Goal: Information Seeking & Learning: Learn about a topic

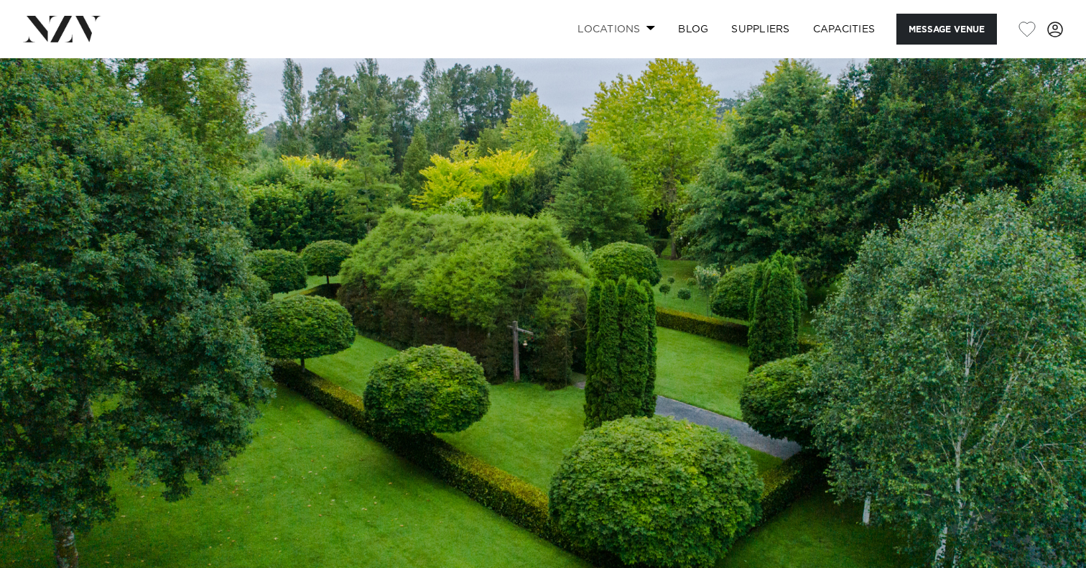
click at [603, 23] on link "Locations" at bounding box center [616, 29] width 101 height 31
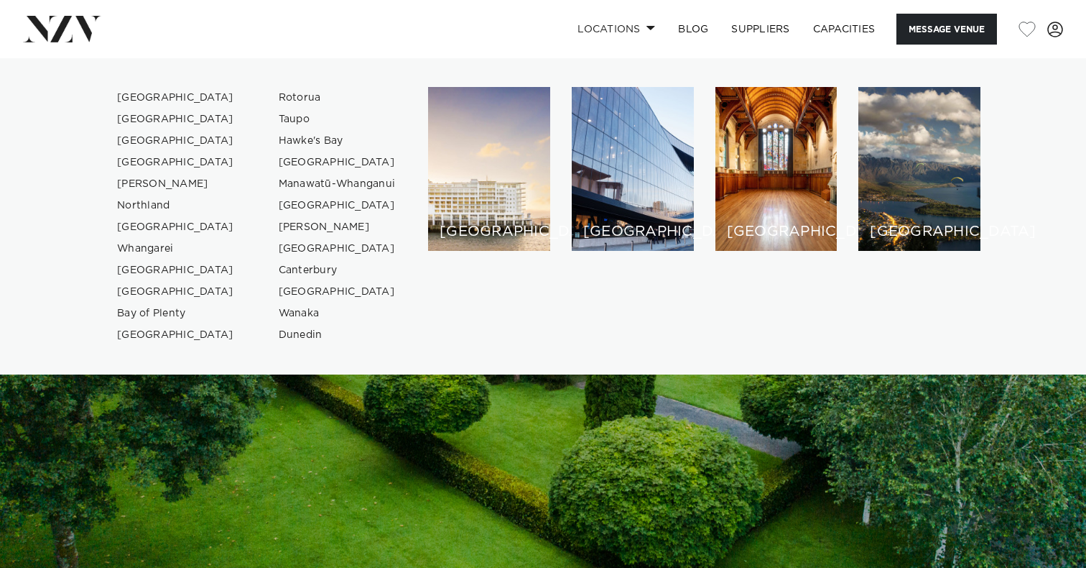
click at [330, 505] on img at bounding box center [543, 312] width 1086 height 509
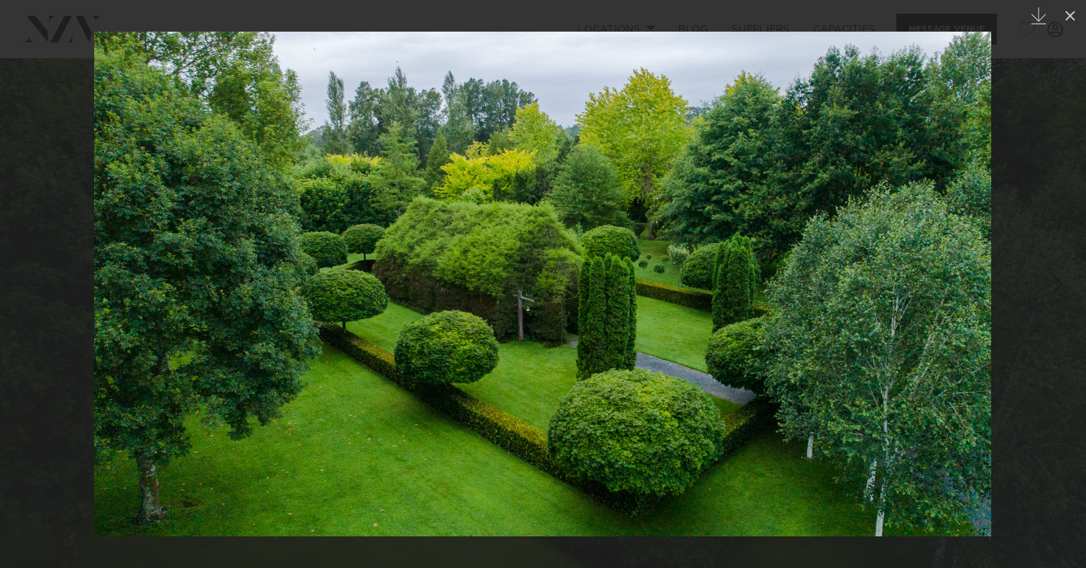
click at [1038, 313] on link at bounding box center [1061, 284] width 50 height 72
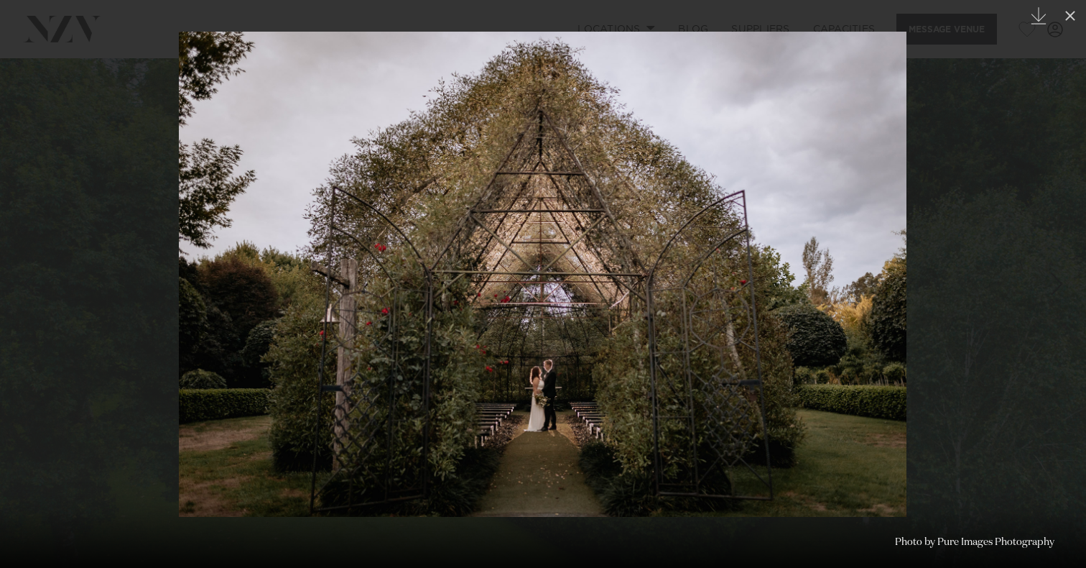
click at [1024, 277] on div at bounding box center [543, 284] width 1086 height 568
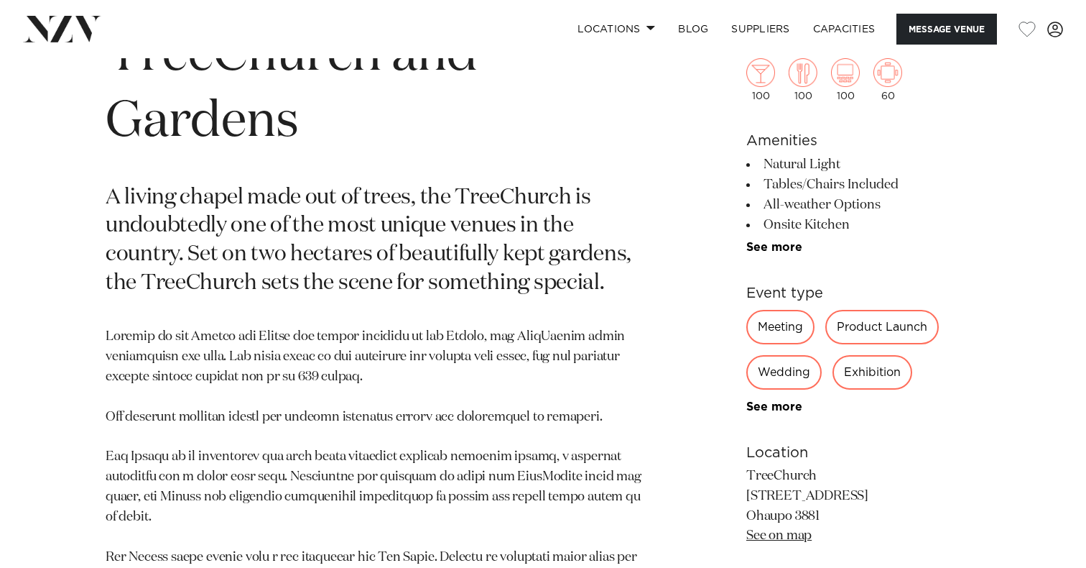
scroll to position [626, 0]
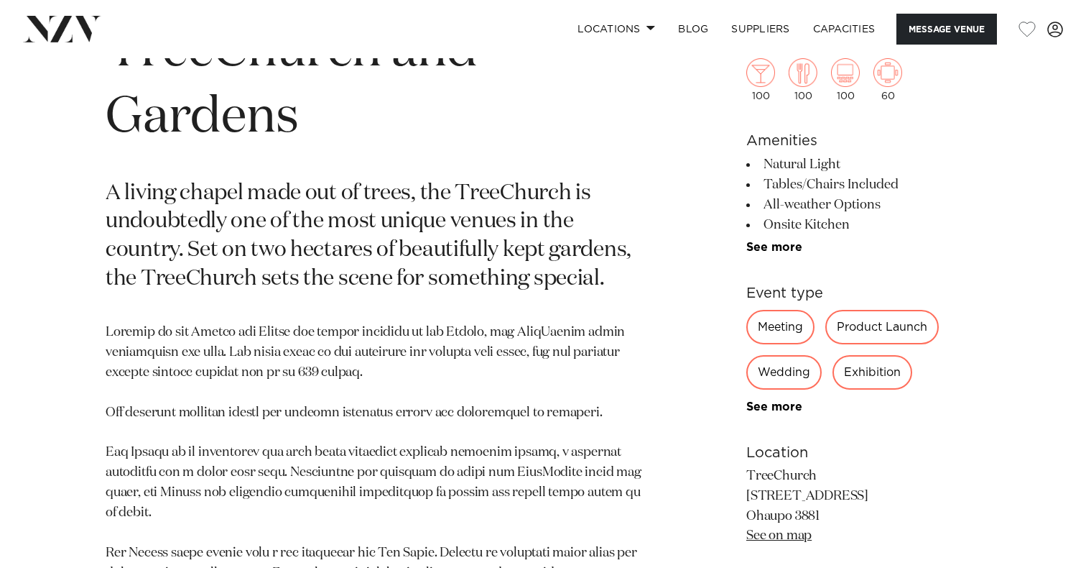
click at [775, 529] on link "See on map" at bounding box center [778, 535] width 65 height 13
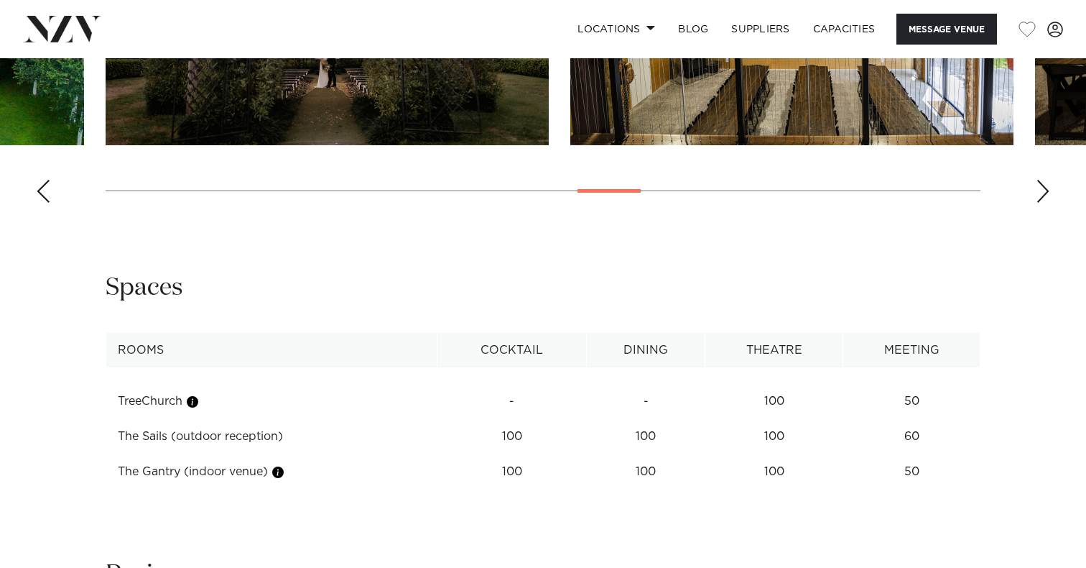
scroll to position [1652, 0]
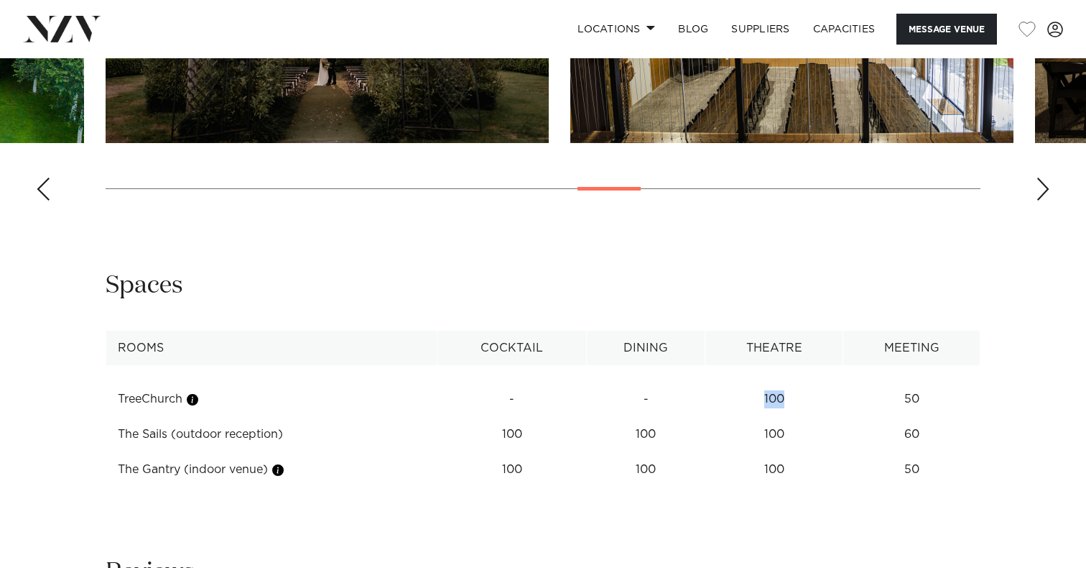
drag, startPoint x: 766, startPoint y: 378, endPoint x: 794, endPoint y: 380, distance: 27.4
click at [794, 381] on td "100" at bounding box center [774, 398] width 138 height 35
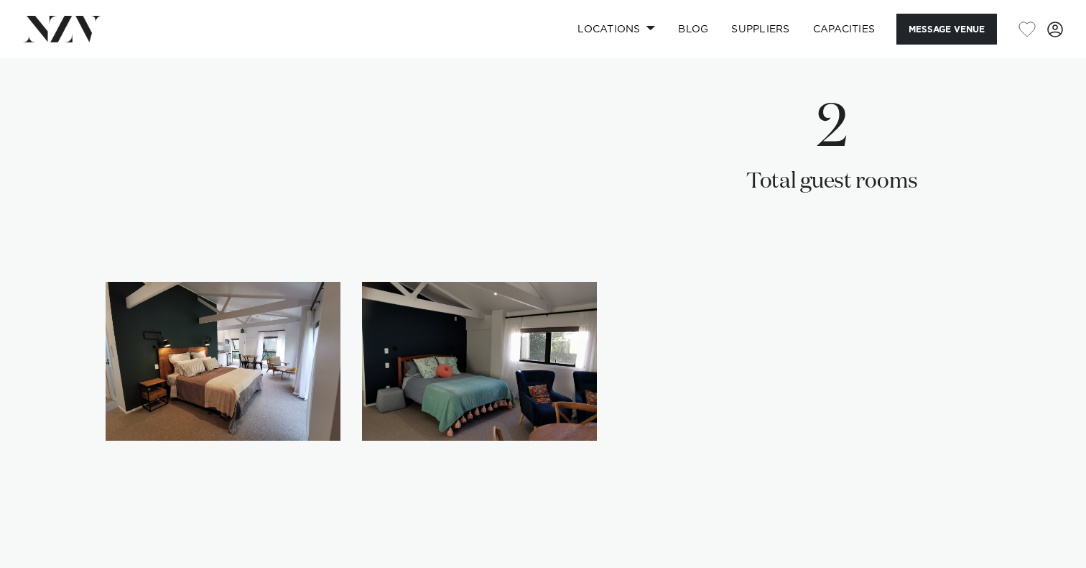
scroll to position [2804, 0]
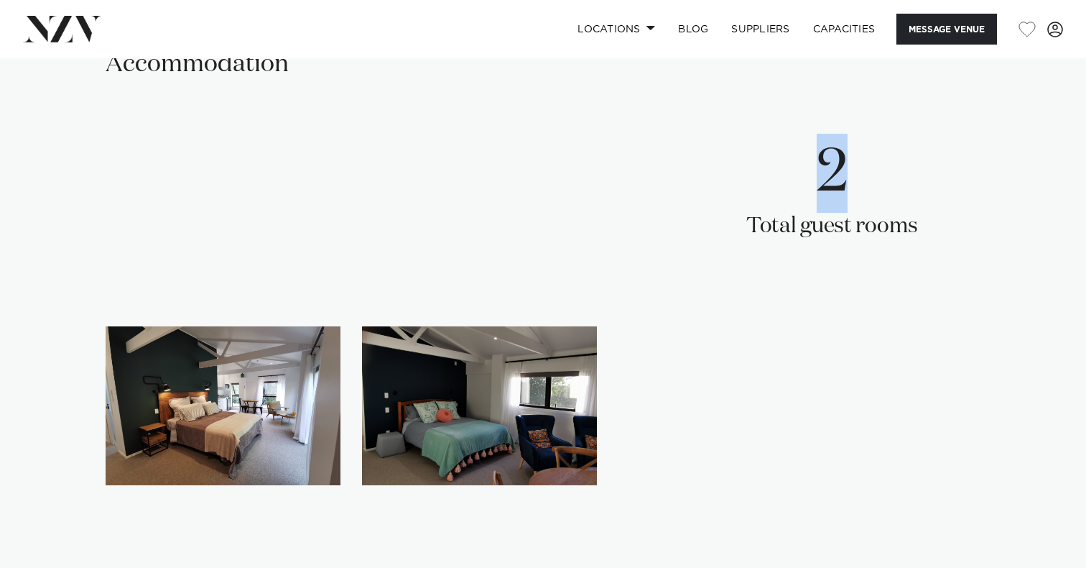
drag, startPoint x: 823, startPoint y: 154, endPoint x: 840, endPoint y: 154, distance: 17.2
click at [840, 154] on p "2" at bounding box center [832, 173] width 172 height 79
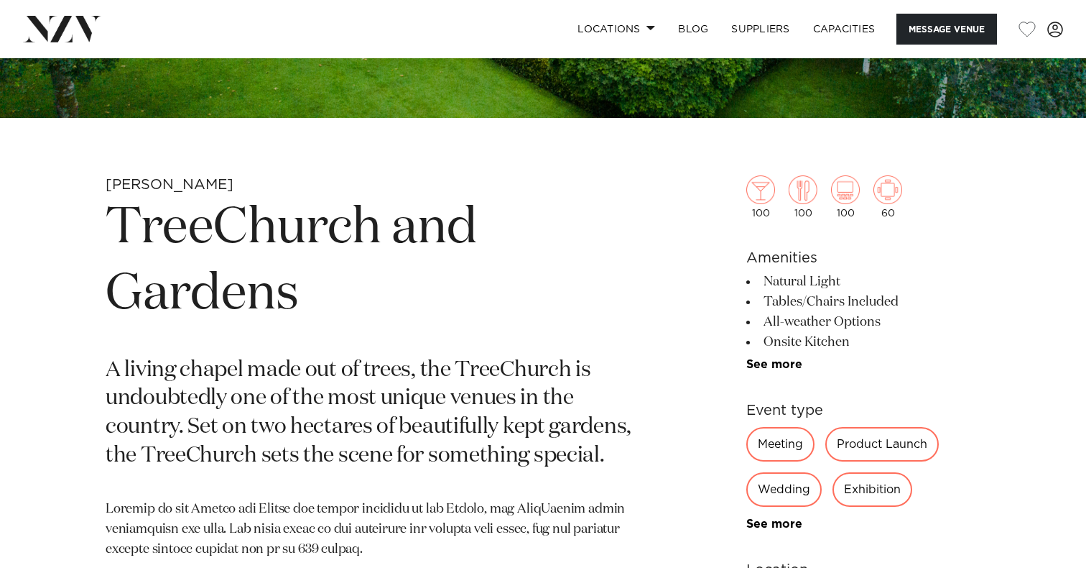
scroll to position [463, 0]
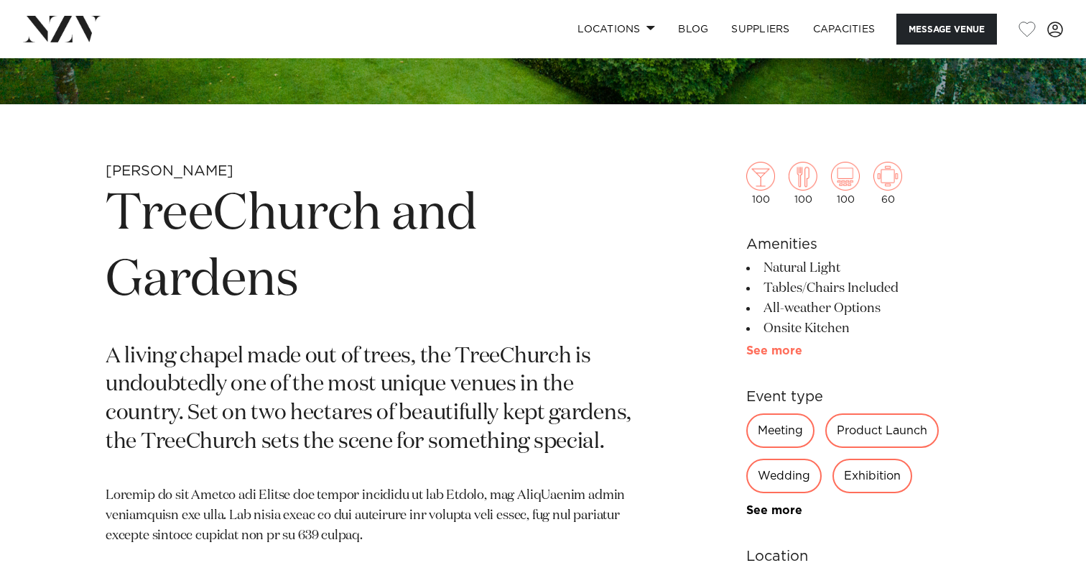
click at [777, 351] on link "See more" at bounding box center [802, 350] width 112 height 11
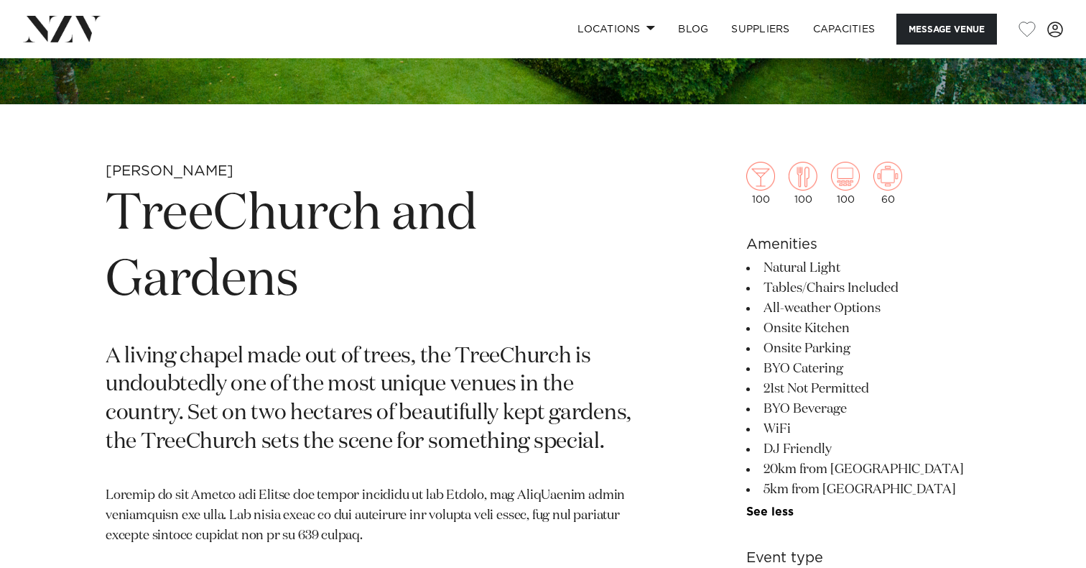
drag, startPoint x: 762, startPoint y: 393, endPoint x: 866, endPoint y: 392, distance: 104.2
click at [866, 392] on li "21st Not Permitted" at bounding box center [863, 389] width 234 height 20
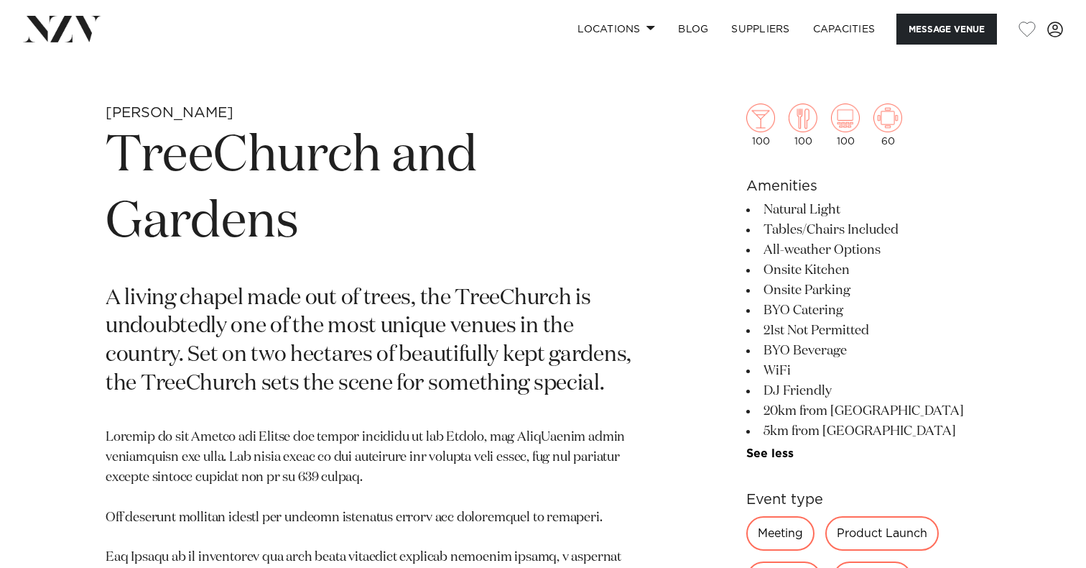
scroll to position [523, 0]
